Goal: Transaction & Acquisition: Purchase product/service

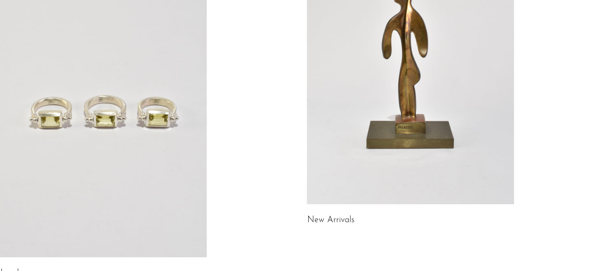
scroll to position [156, 0]
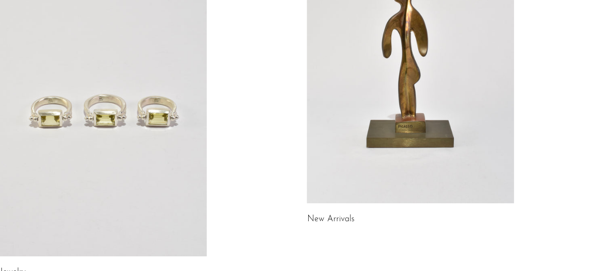
click at [409, 139] on link at bounding box center [410, 59] width 207 height 290
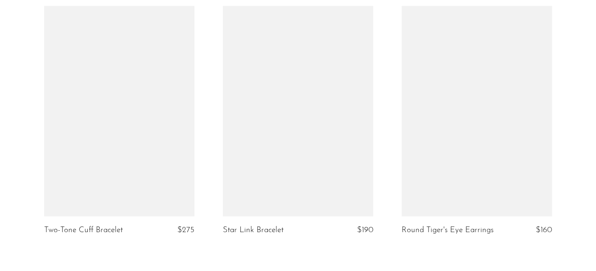
scroll to position [3126, 0]
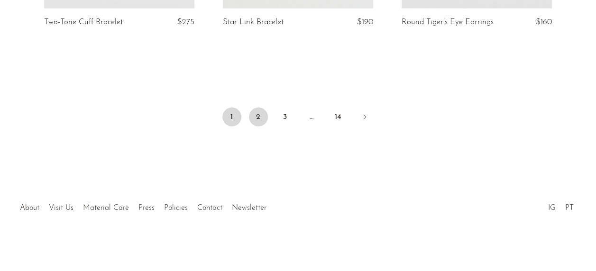
click at [260, 120] on link "2" at bounding box center [258, 117] width 19 height 19
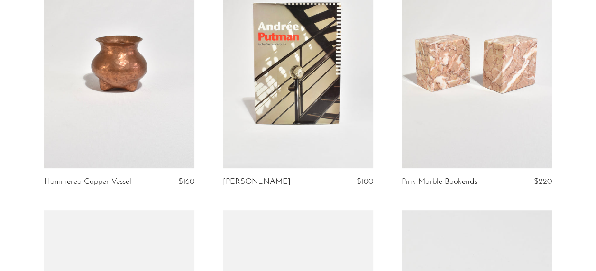
scroll to position [1904, 0]
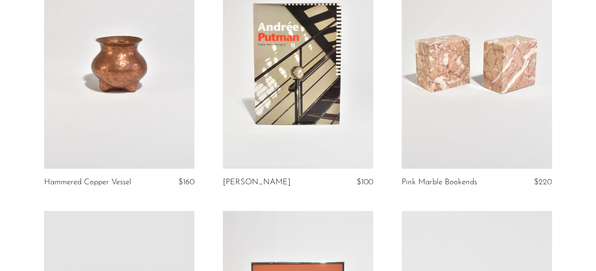
click at [158, 138] on link at bounding box center [119, 64] width 150 height 211
